Goal: Task Accomplishment & Management: Use online tool/utility

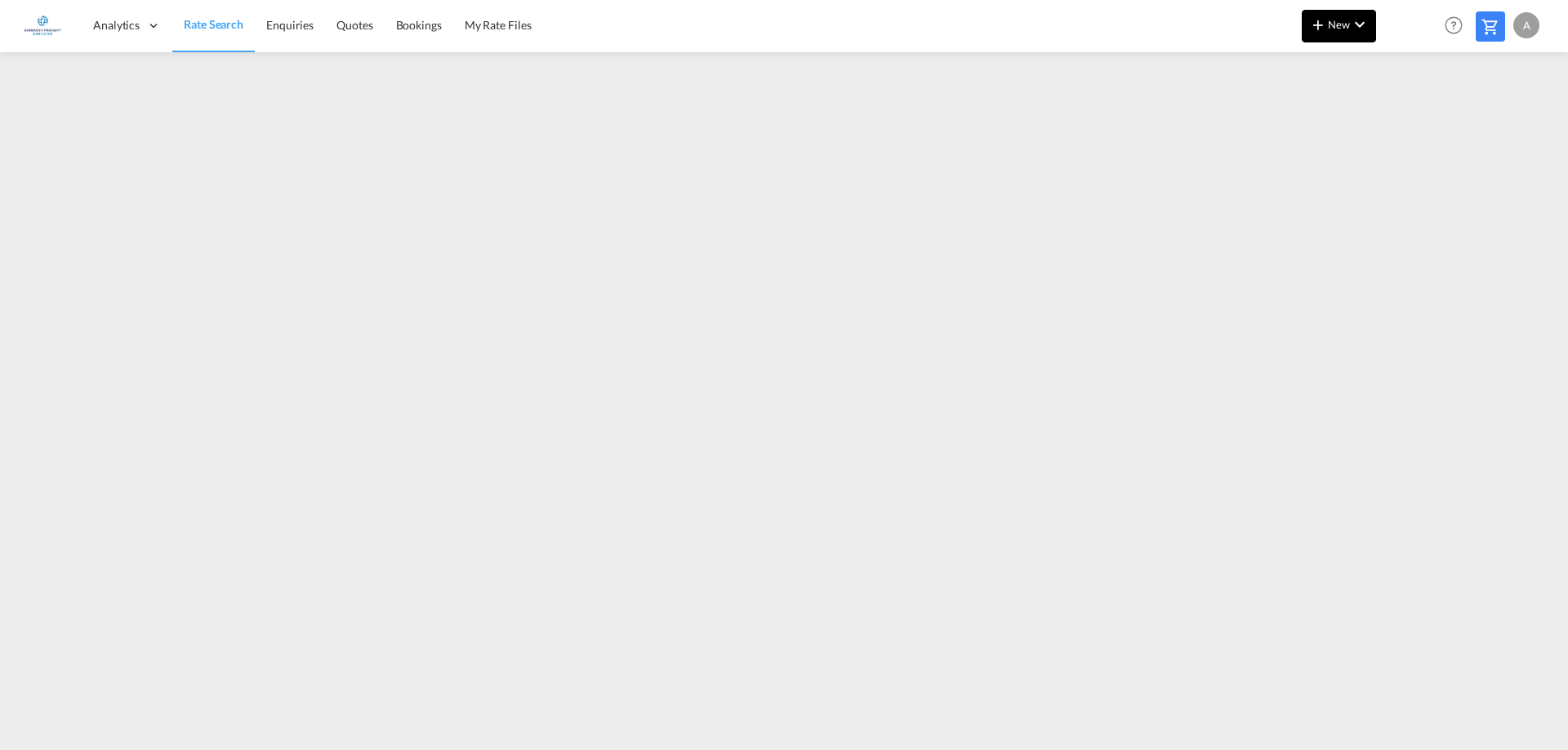
click at [1333, 34] on button "New" at bounding box center [1339, 26] width 74 height 33
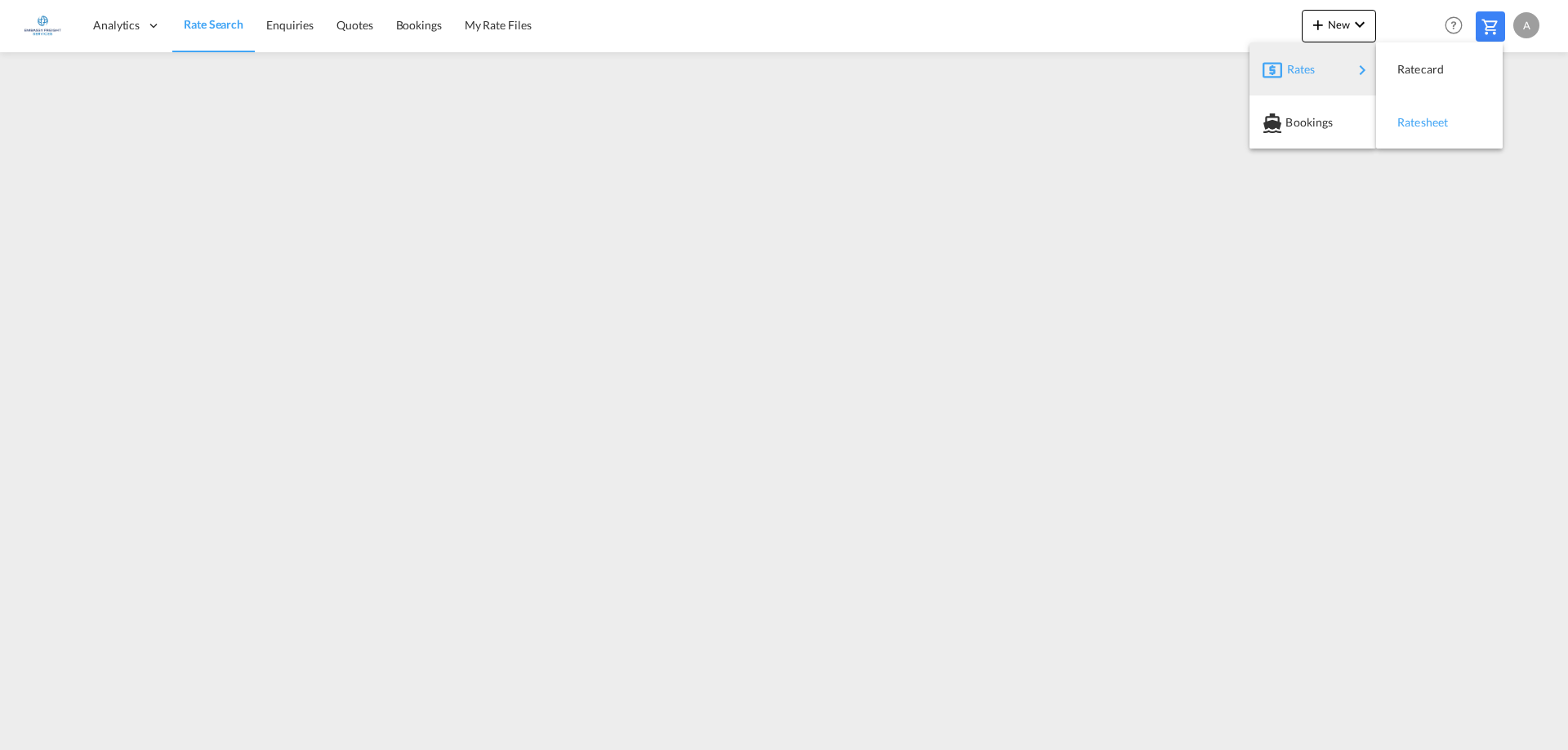
click at [1415, 124] on span "Ratesheet" at bounding box center [1406, 123] width 18 height 33
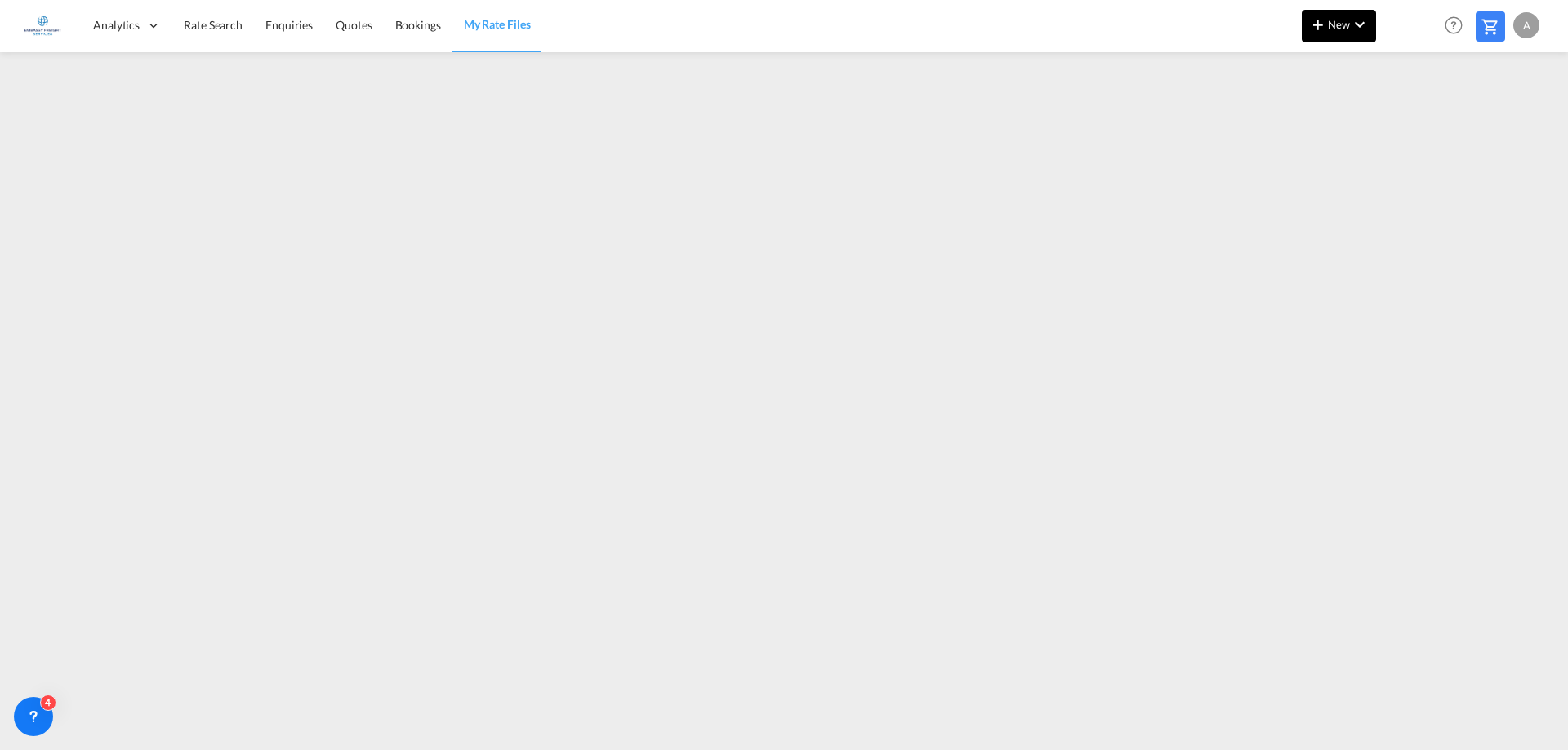
click at [1346, 26] on span "New" at bounding box center [1339, 25] width 61 height 13
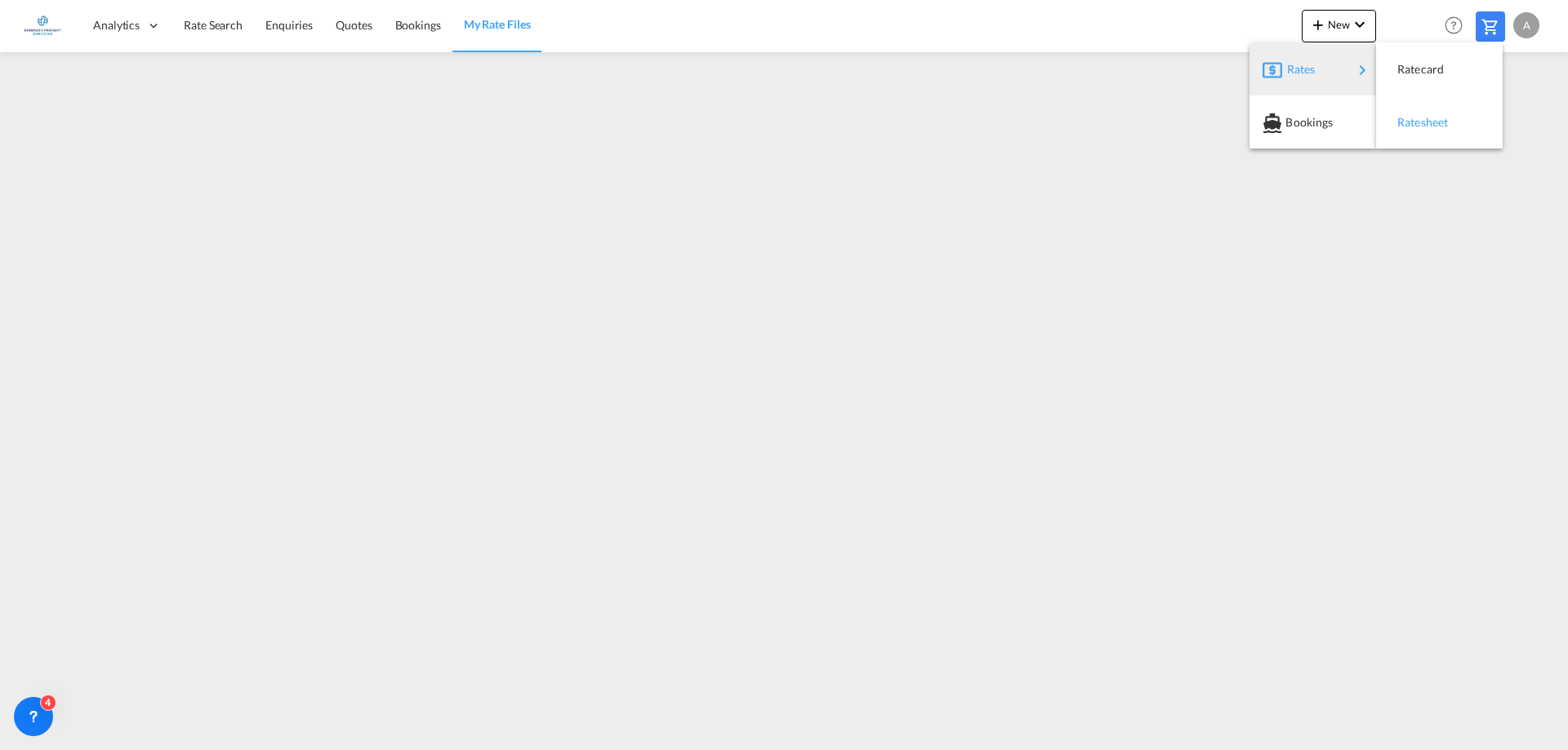
click at [1415, 119] on span "Ratesheet" at bounding box center [1406, 123] width 18 height 33
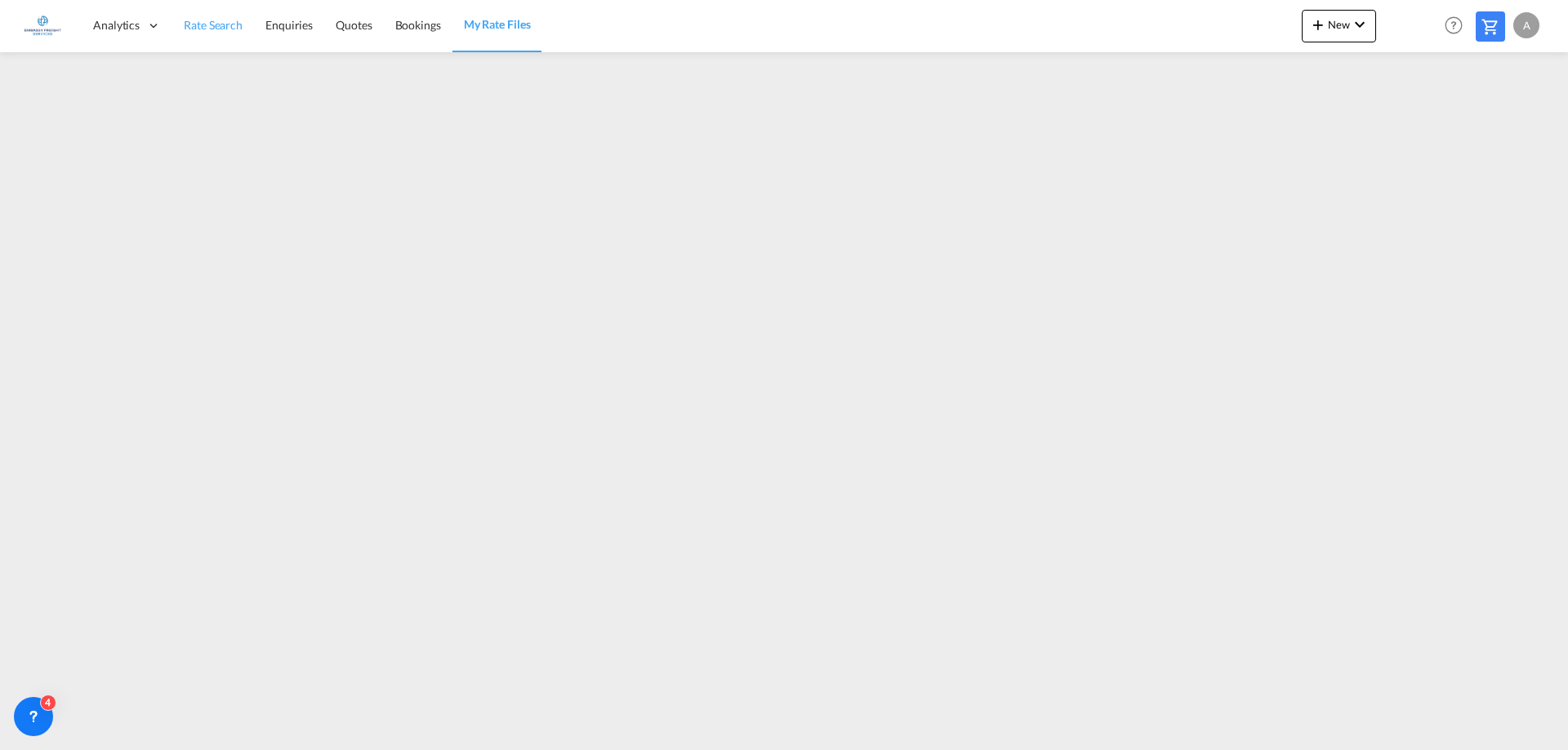
click at [214, 23] on span "Rate Search" at bounding box center [213, 25] width 59 height 14
